Goal: Task Accomplishment & Management: Manage account settings

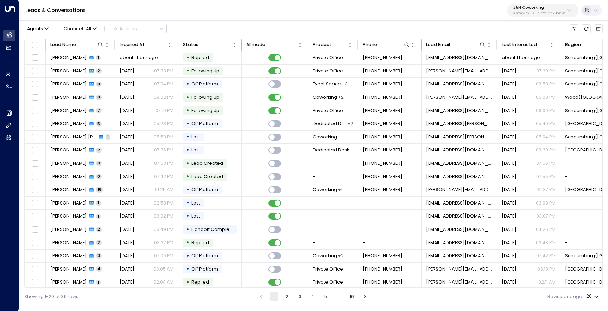
click at [527, 13] on p "3b9800f4-81ca-4ec0-8758-72fbe4763f36" at bounding box center [539, 13] width 52 height 3
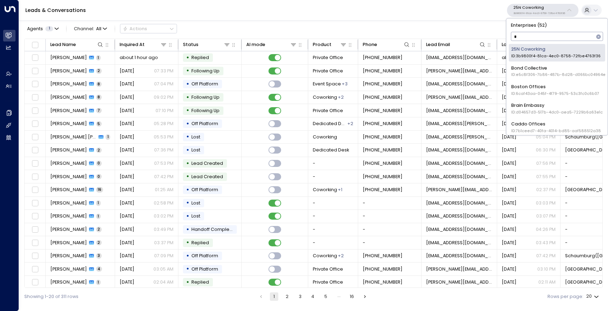
type input "**"
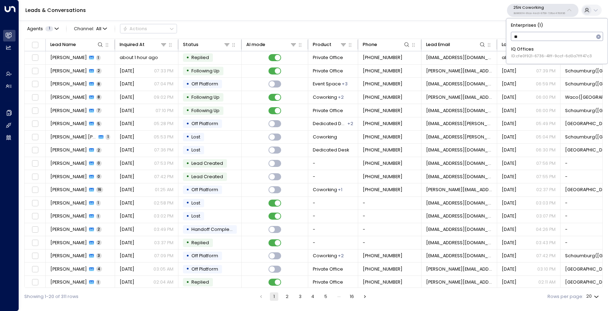
click at [535, 52] on div "IQ Offices ID: cfe0f921-6736-41ff-9ccf-6d0a7fff47c3" at bounding box center [551, 52] width 81 height 13
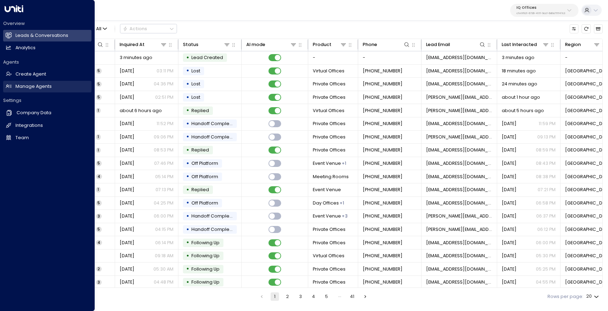
click at [11, 89] on link "Manage Agents Manage Agents" at bounding box center [47, 87] width 88 height 12
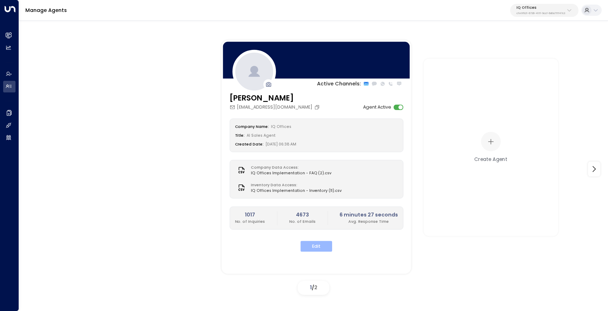
click at [307, 247] on button "Edit" at bounding box center [317, 246] width 32 height 11
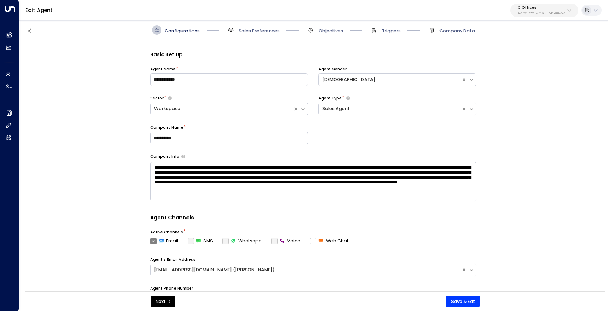
scroll to position [10, 0]
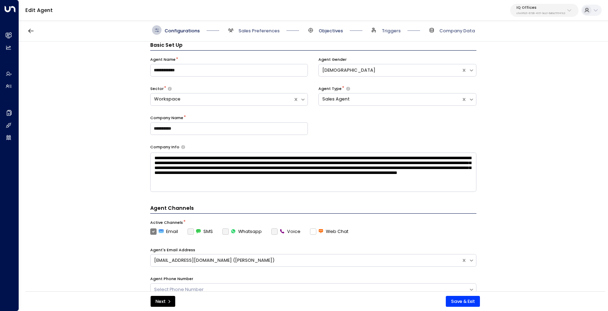
click at [328, 33] on span "Objectives" at bounding box center [331, 31] width 24 height 6
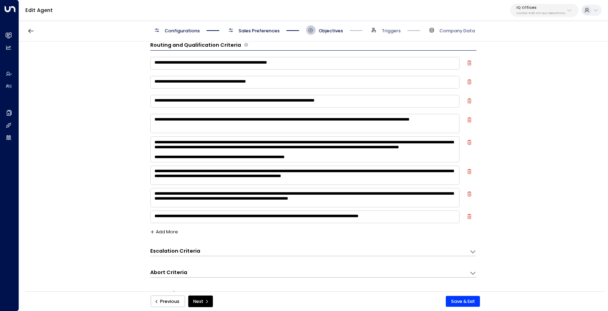
scroll to position [94, 0]
click at [441, 152] on textarea at bounding box center [304, 150] width 309 height 26
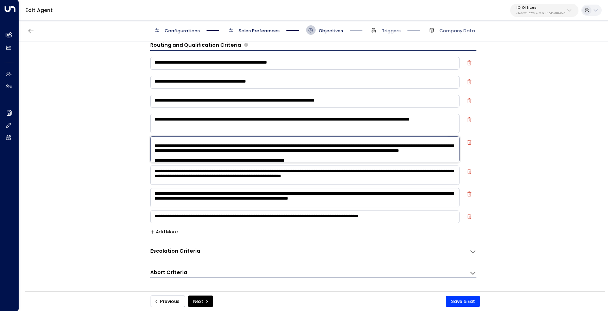
click at [244, 153] on textarea at bounding box center [304, 150] width 309 height 26
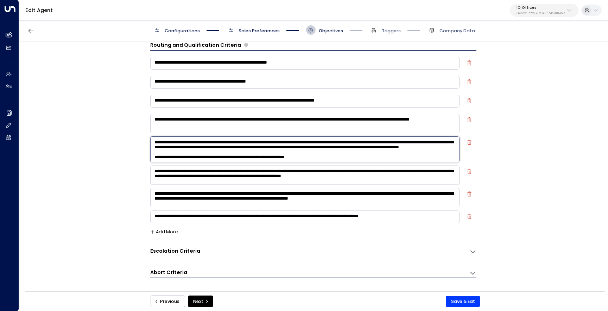
scroll to position [78, 0]
click at [319, 145] on textarea at bounding box center [304, 150] width 309 height 26
type textarea "**********"
click at [457, 302] on button "Save & Exit" at bounding box center [463, 301] width 34 height 11
